Goal: Check status: Check status

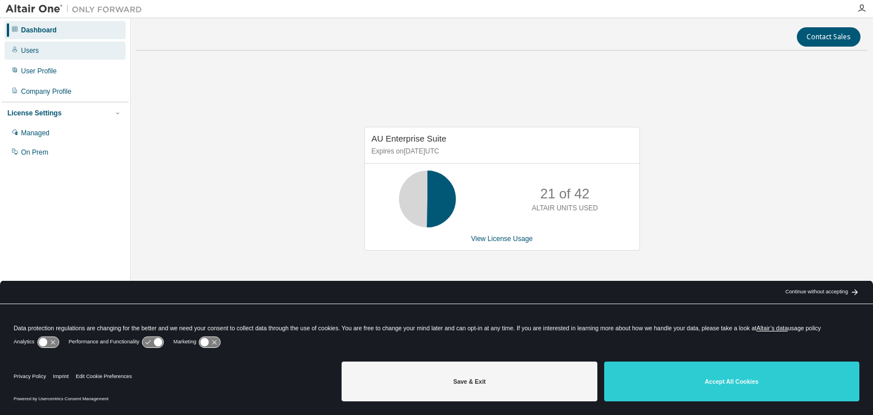
click at [29, 53] on div "Users" at bounding box center [30, 50] width 18 height 9
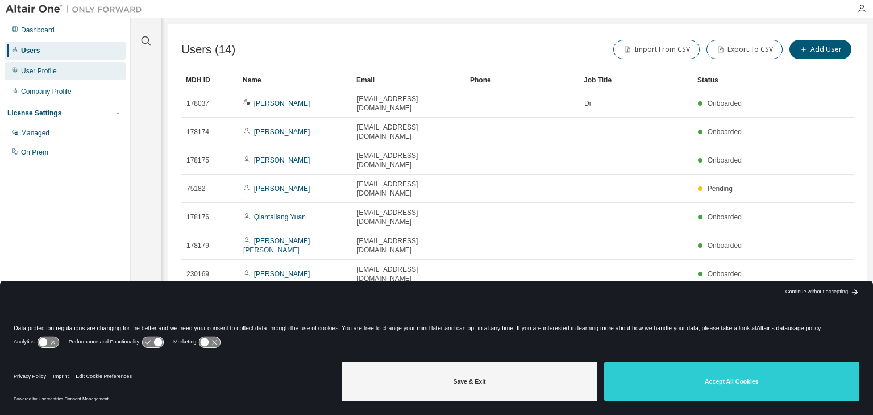
click at [33, 71] on div "User Profile" at bounding box center [39, 70] width 36 height 9
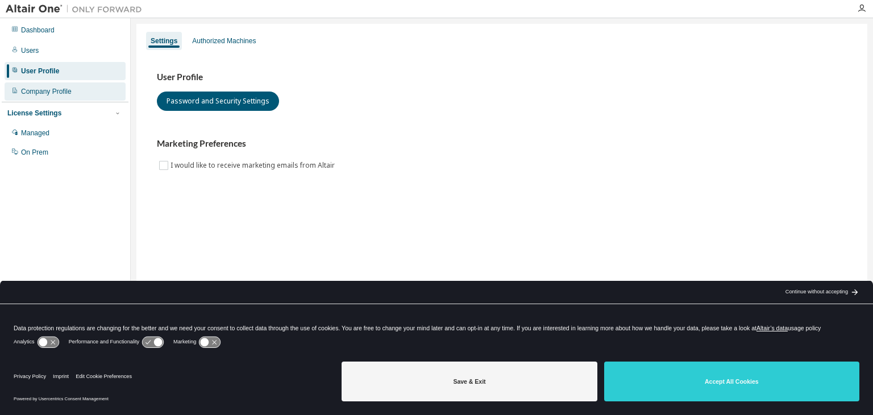
click at [32, 89] on div "Company Profile" at bounding box center [46, 91] width 51 height 9
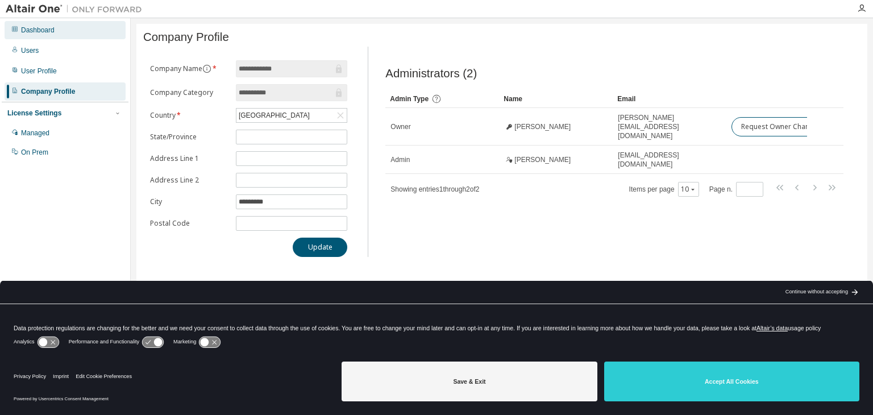
click at [23, 23] on div "Dashboard" at bounding box center [65, 30] width 121 height 18
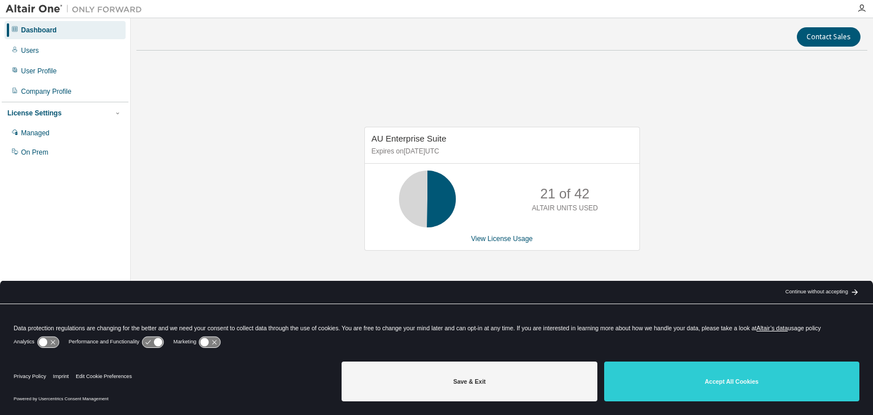
click at [495, 243] on div "AU Enterprise Suite Expires on November 16, 2025 UTC 21 of 42 ALTAIR UNITS USED…" at bounding box center [502, 189] width 276 height 124
click at [494, 239] on link "View License Usage" at bounding box center [502, 239] width 62 height 8
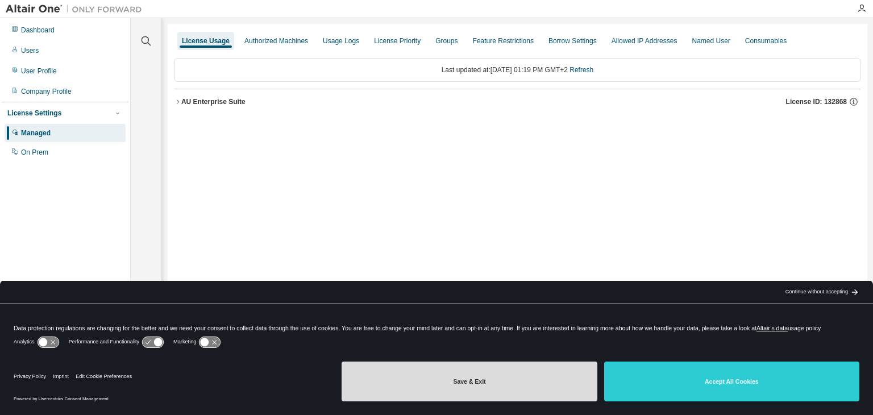
click at [540, 385] on button "Save & Exit" at bounding box center [468, 381] width 255 height 40
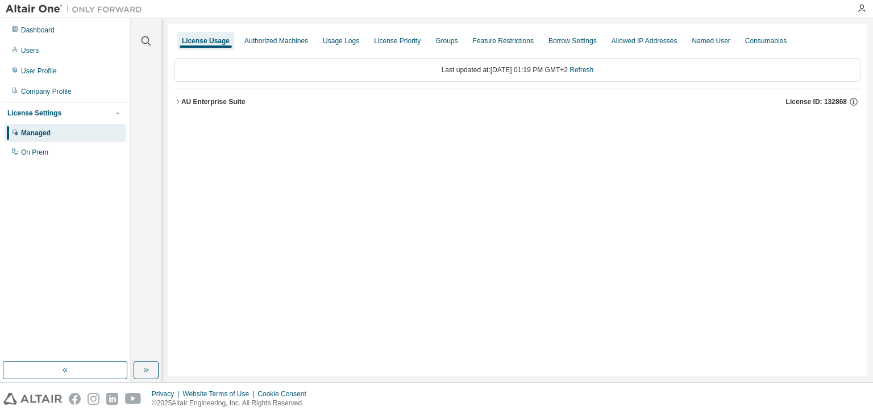
click at [580, 119] on div "Last updated at: Thu 2025-09-04 01:19 PM GMT+2 Refresh AU Enterprise Suite Lice…" at bounding box center [517, 86] width 686 height 70
click at [208, 103] on div "AU Enterprise Suite" at bounding box center [213, 101] width 64 height 9
